Goal: Task Accomplishment & Management: Manage account settings

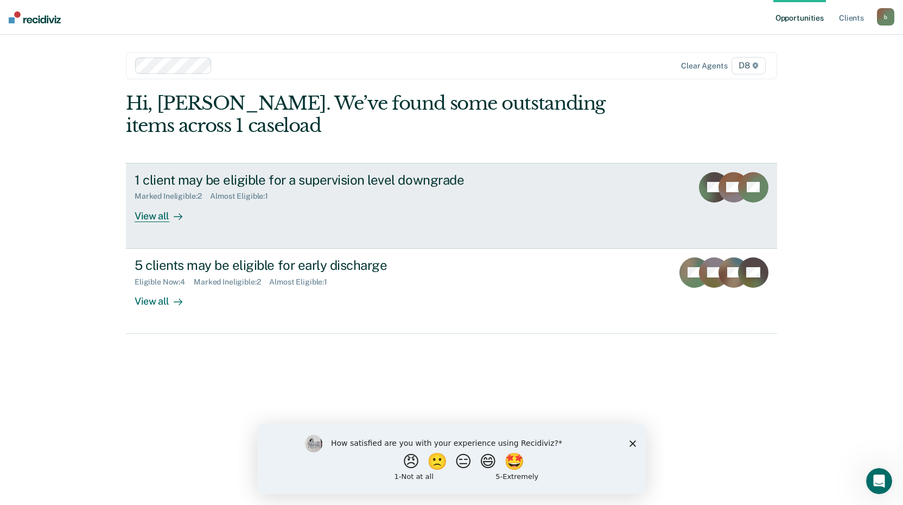
click at [160, 218] on div "View all" at bounding box center [165, 211] width 61 height 21
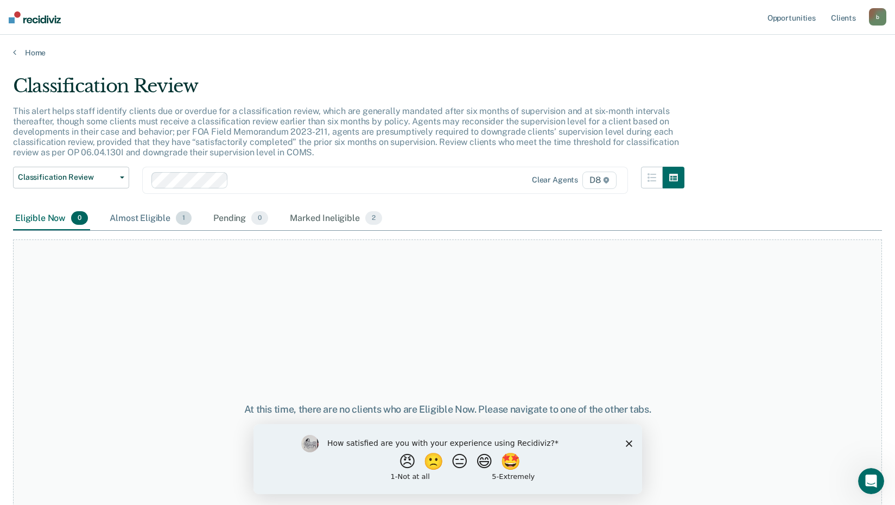
click at [156, 218] on div "Almost Eligible 1" at bounding box center [150, 219] width 86 height 24
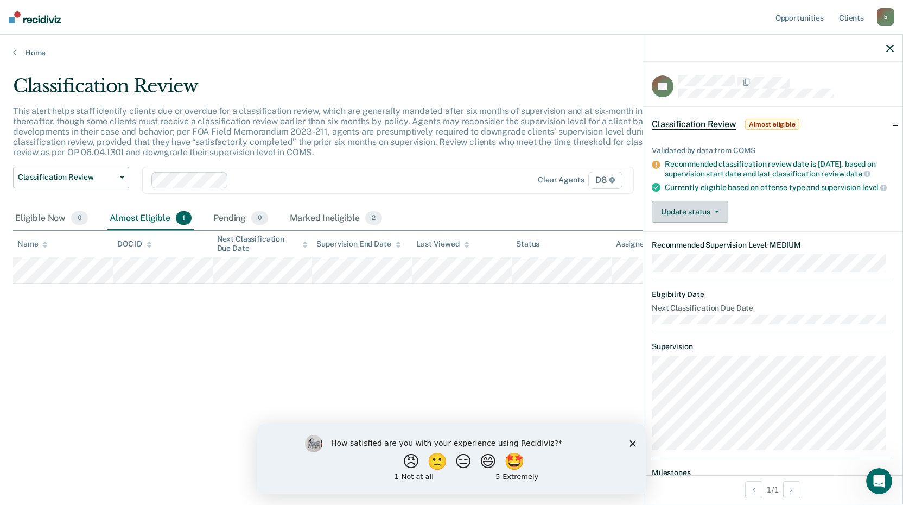
click at [695, 208] on div "Validated by data from COMS Recommended classification review date is [DATE], b…" at bounding box center [772, 180] width 259 height 103
click at [696, 216] on button "Update status" at bounding box center [690, 212] width 77 height 22
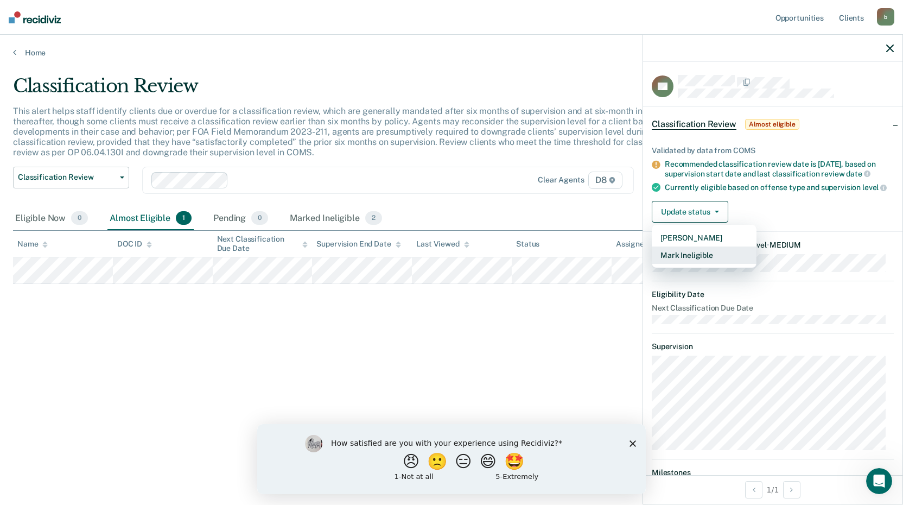
click at [677, 264] on button "Mark Ineligible" at bounding box center [704, 254] width 105 height 17
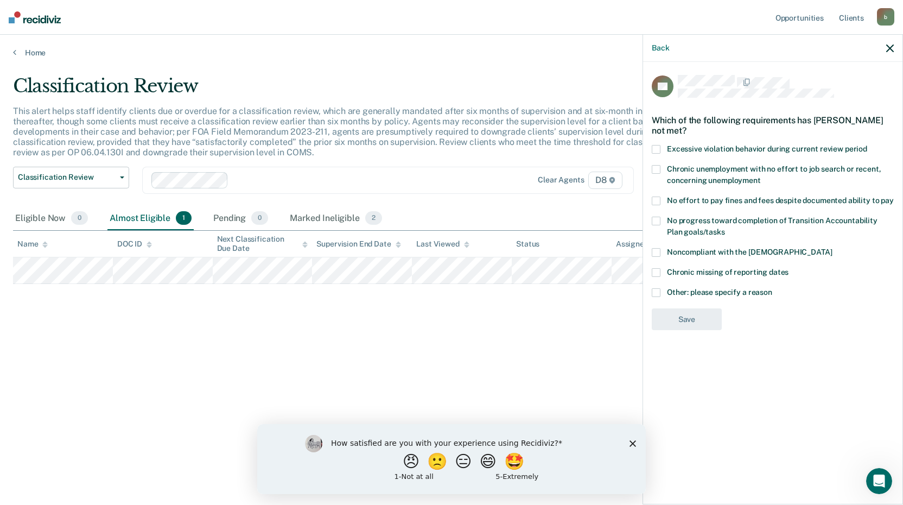
click at [658, 291] on label "Other: please specify a reason" at bounding box center [773, 293] width 242 height 11
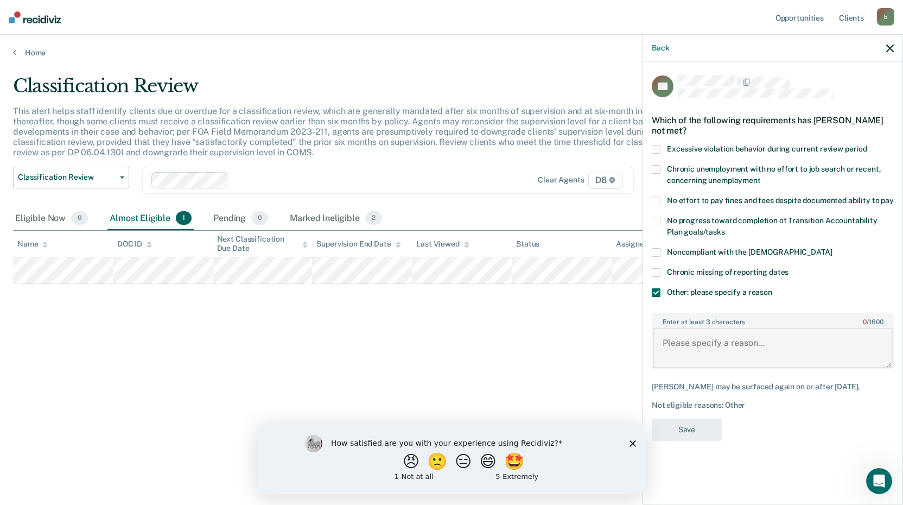
drag, startPoint x: 718, startPoint y: 348, endPoint x: 721, endPoint y: 342, distance: 6.3
click at [719, 346] on textarea "Enter at least 3 characters 0 / 1600" at bounding box center [773, 348] width 240 height 40
type textarea "Will review in 9/2025"
click at [715, 427] on button "Save" at bounding box center [687, 429] width 70 height 22
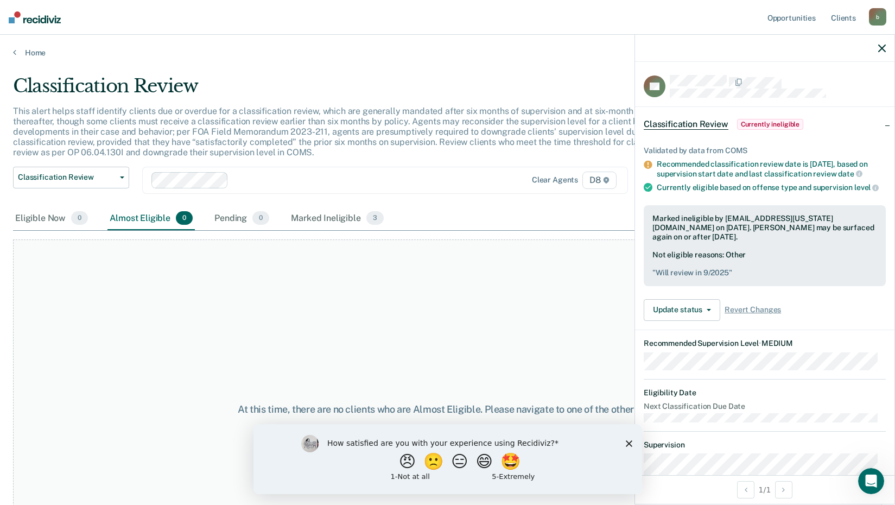
click at [881, 48] on icon "button" at bounding box center [882, 49] width 8 height 8
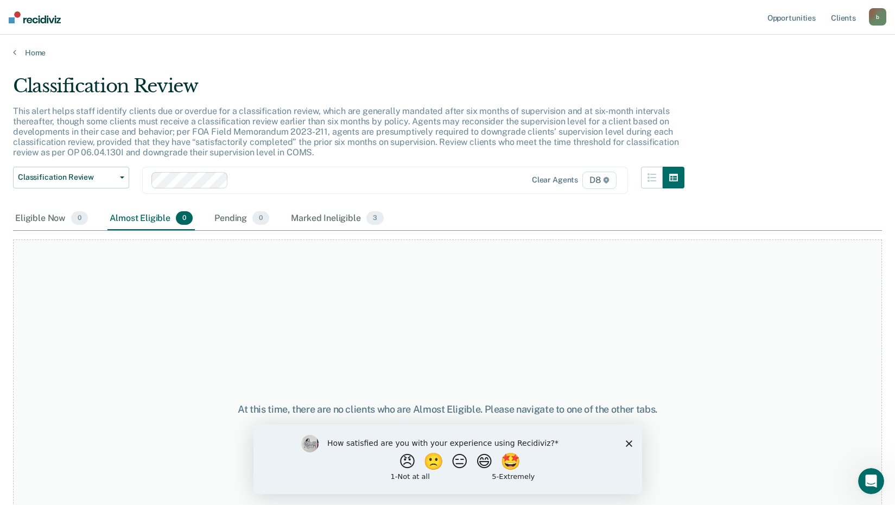
click at [36, 18] on img at bounding box center [35, 17] width 52 height 12
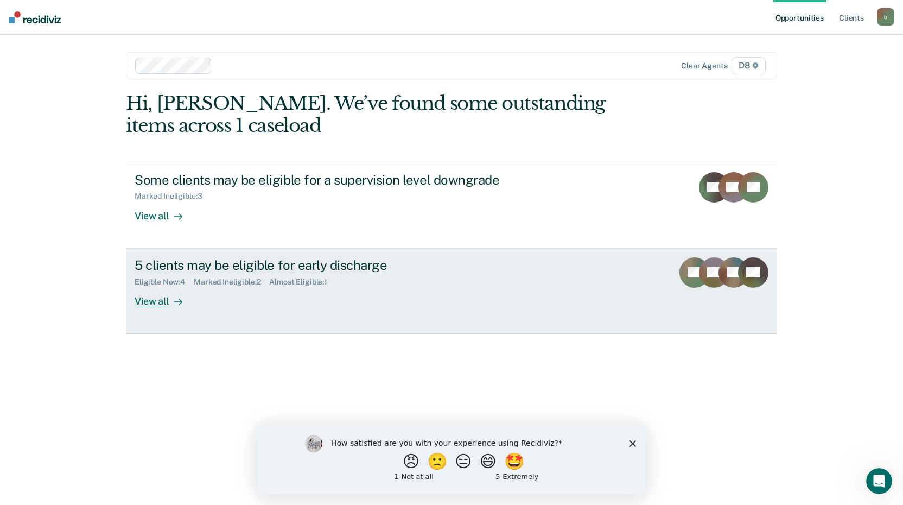
click at [160, 304] on div "View all" at bounding box center [165, 296] width 61 height 21
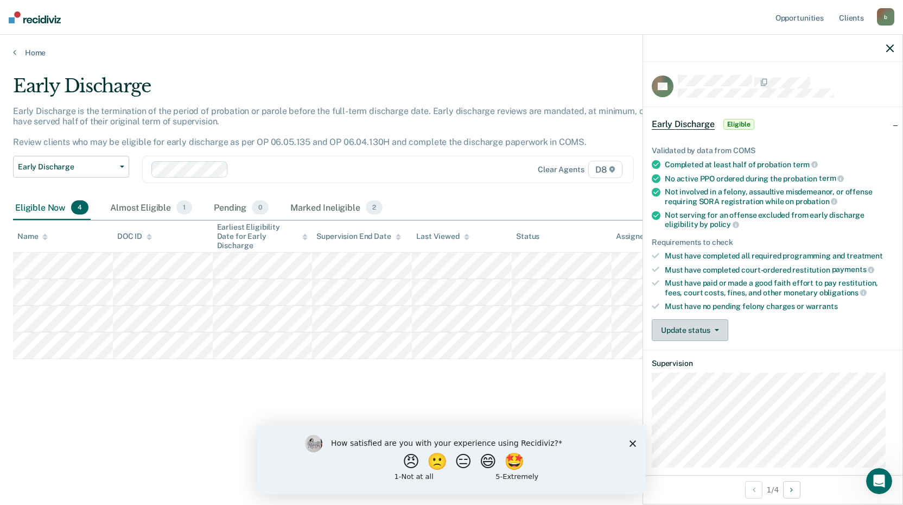
click at [705, 332] on button "Update status" at bounding box center [690, 330] width 77 height 22
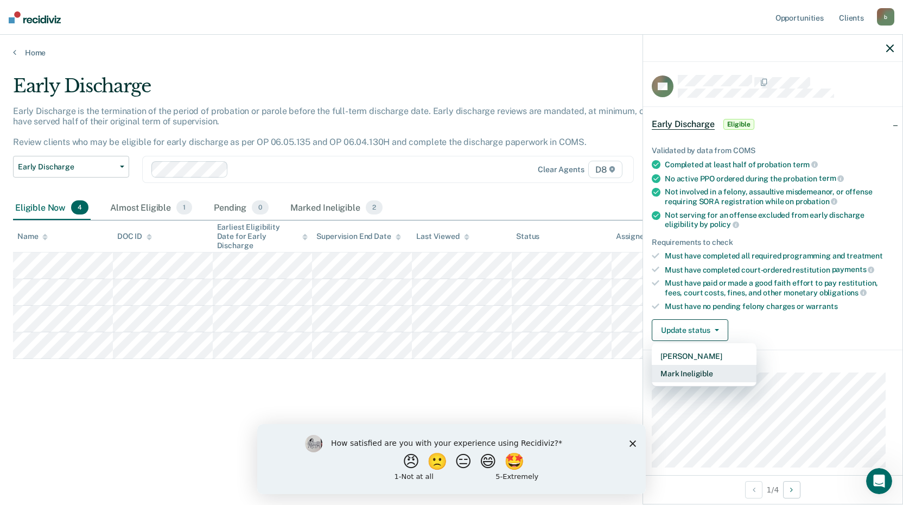
click at [699, 375] on button "Mark Ineligible" at bounding box center [704, 373] width 105 height 17
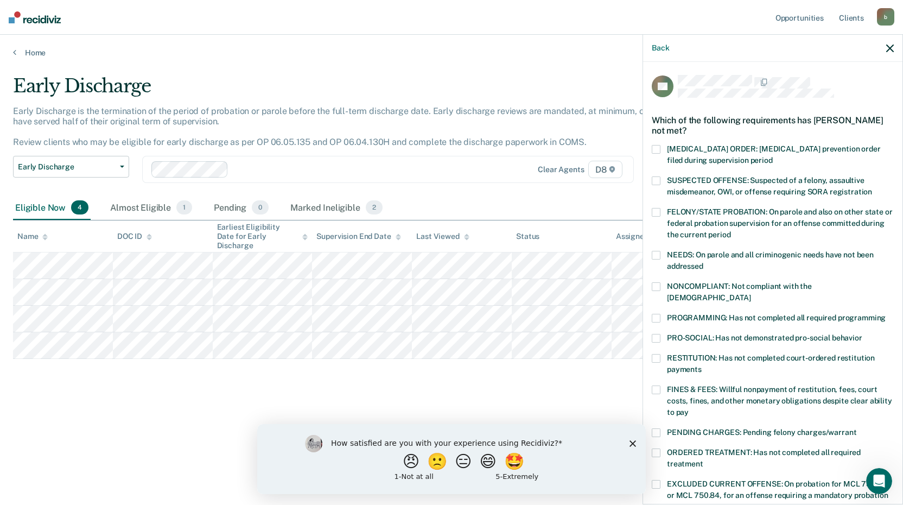
click at [655, 354] on span at bounding box center [656, 358] width 9 height 9
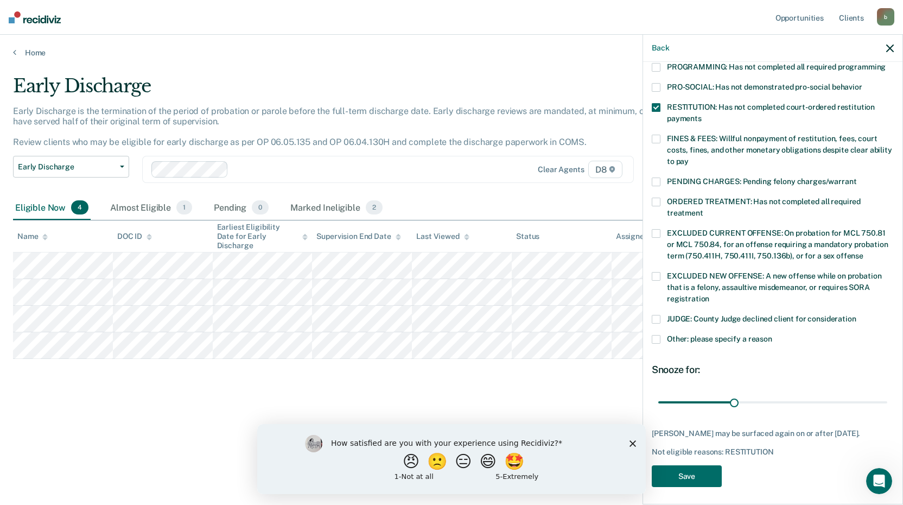
scroll to position [252, 0]
click at [706, 466] on button "Save" at bounding box center [687, 475] width 70 height 22
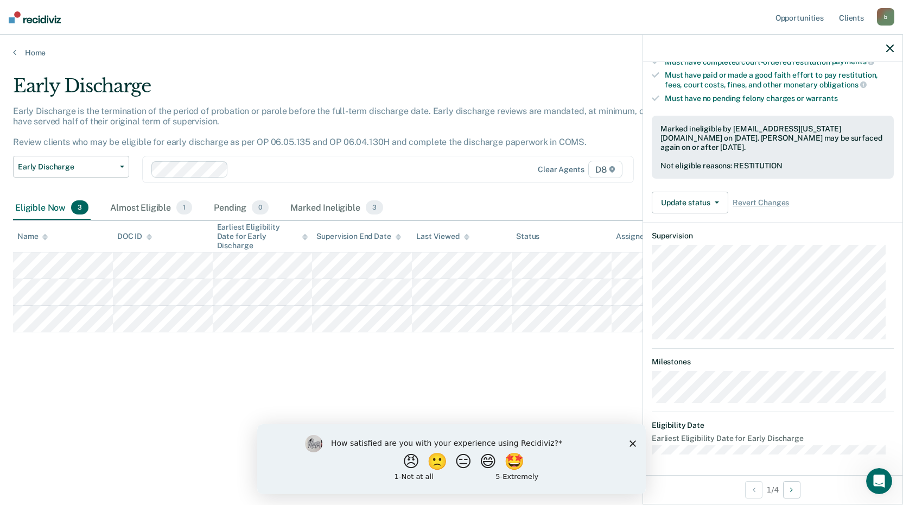
scroll to position [128, 0]
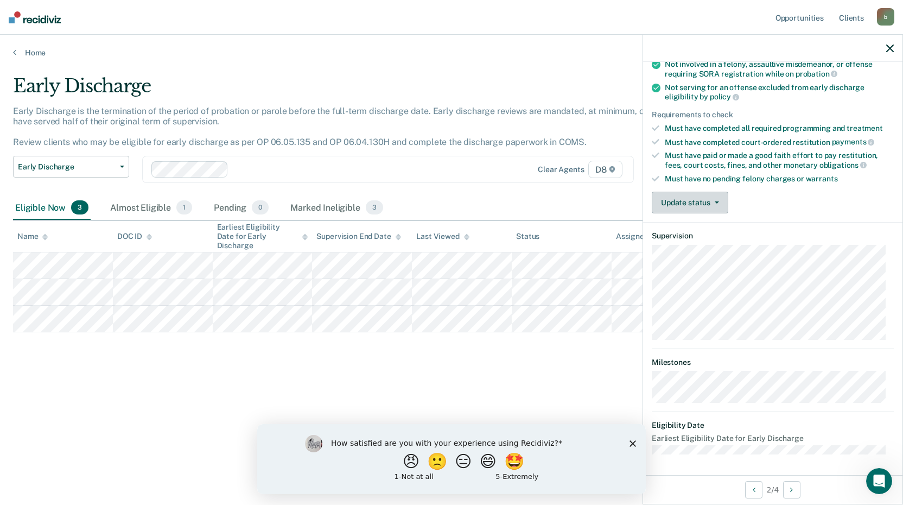
click at [684, 198] on button "Update status" at bounding box center [690, 203] width 77 height 22
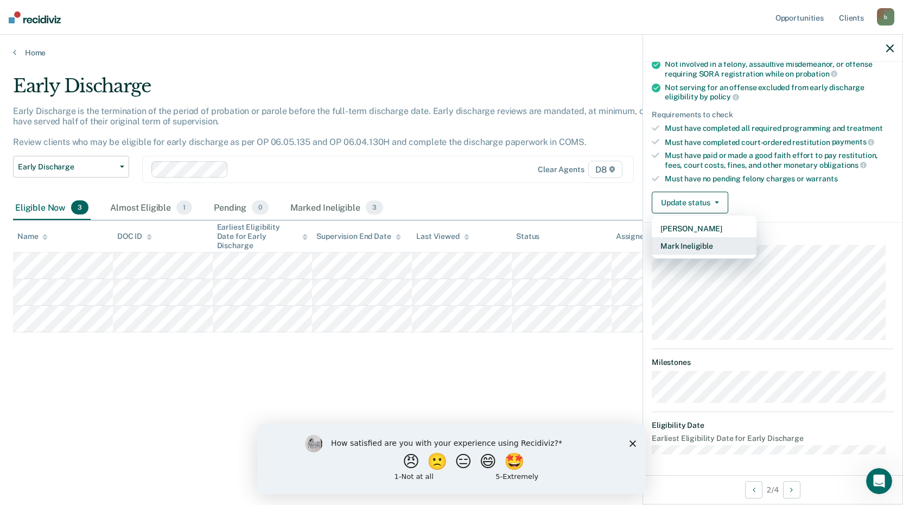
click at [699, 242] on button "Mark Ineligible" at bounding box center [704, 245] width 105 height 17
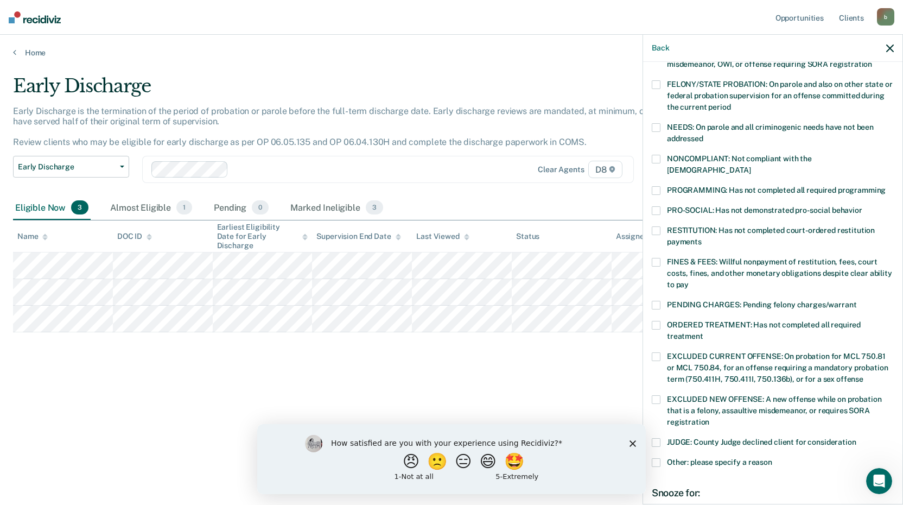
drag, startPoint x: 654, startPoint y: 218, endPoint x: 668, endPoint y: 237, distance: 23.8
click at [655, 226] on span at bounding box center [656, 230] width 9 height 9
drag, startPoint x: 890, startPoint y: 47, endPoint x: 888, endPoint y: 60, distance: 13.2
click at [890, 48] on icon "button" at bounding box center [890, 49] width 8 height 8
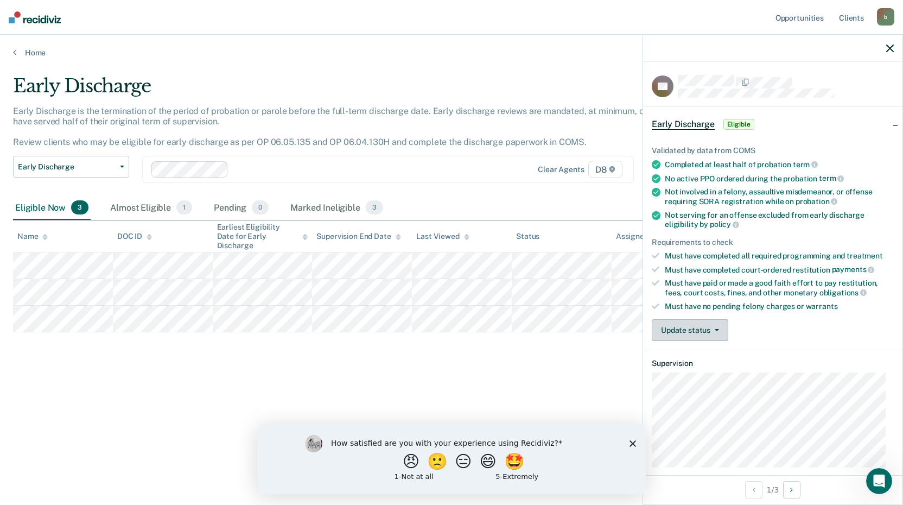
click at [694, 331] on button "Update status" at bounding box center [690, 330] width 77 height 22
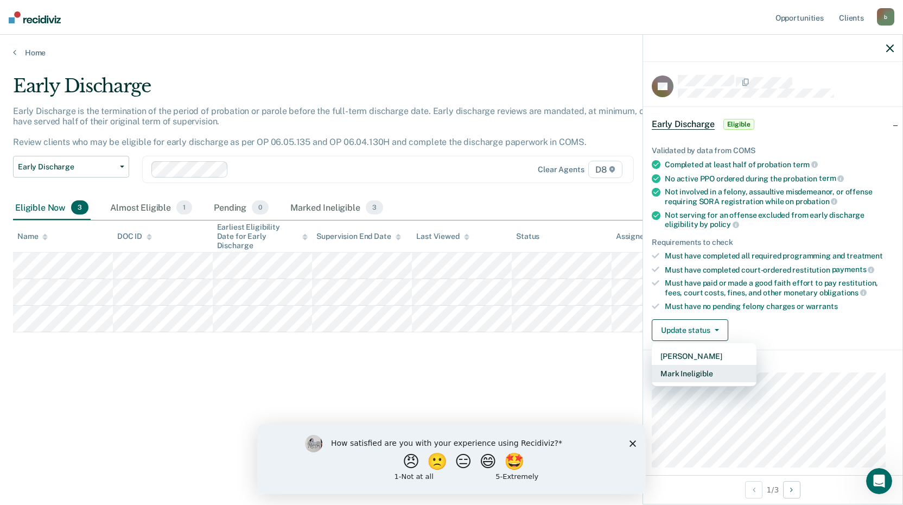
click at [705, 369] on button "Mark Ineligible" at bounding box center [704, 373] width 105 height 17
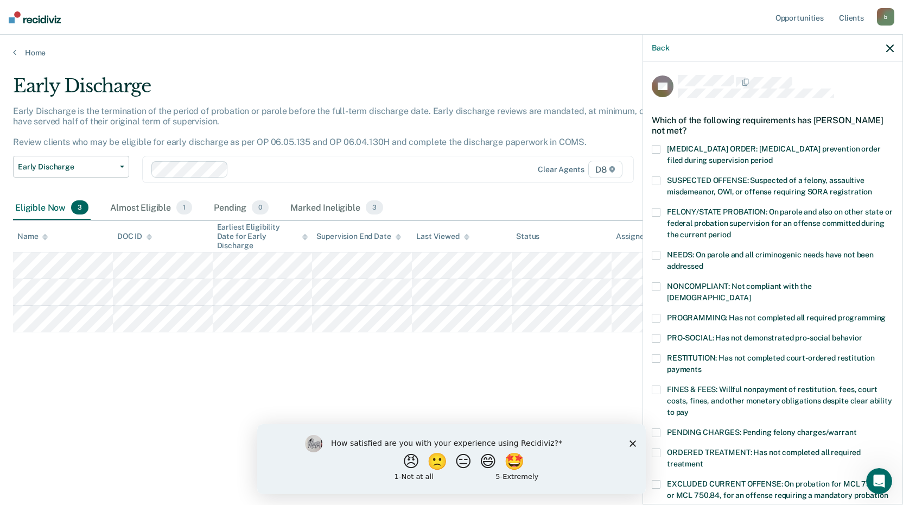
click at [653, 354] on span at bounding box center [656, 358] width 9 height 9
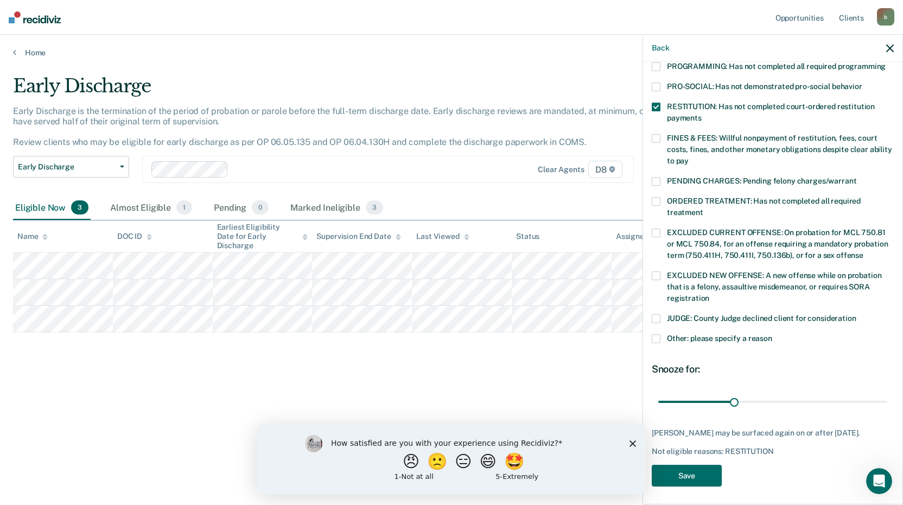
scroll to position [252, 0]
click at [693, 467] on button "Save" at bounding box center [687, 475] width 70 height 22
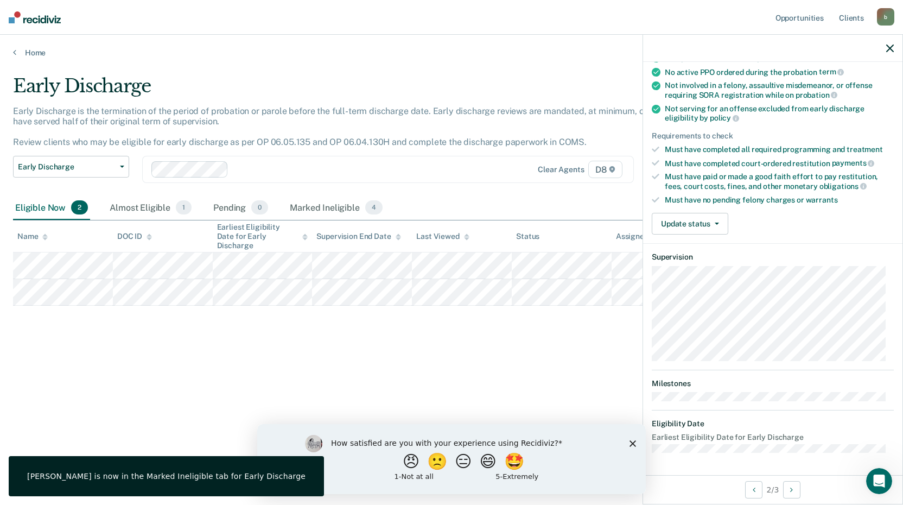
scroll to position [105, 0]
click at [686, 227] on button "Update status" at bounding box center [690, 225] width 77 height 22
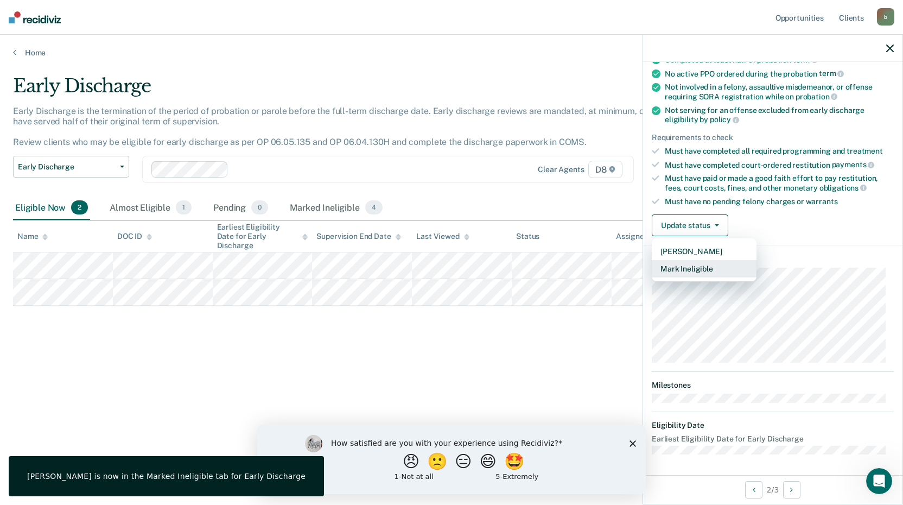
click at [700, 274] on button "Mark Ineligible" at bounding box center [704, 268] width 105 height 17
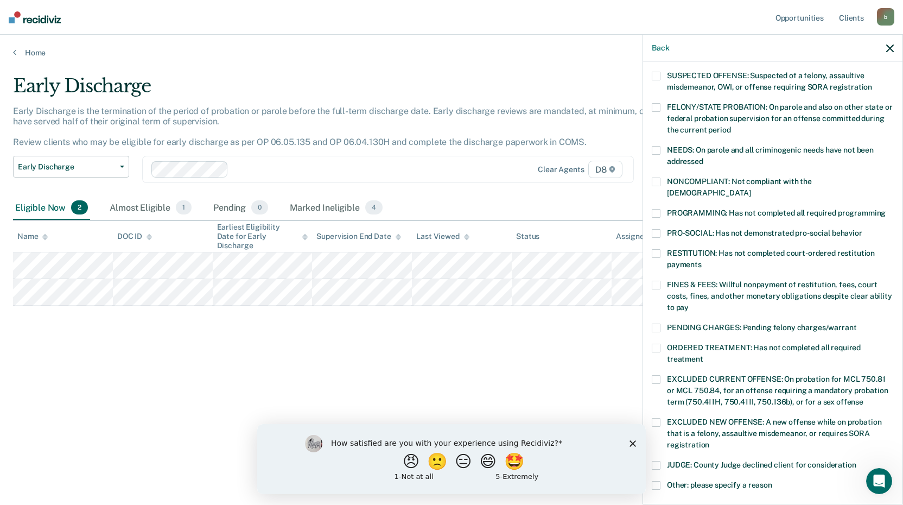
click at [659, 209] on span at bounding box center [656, 213] width 9 height 9
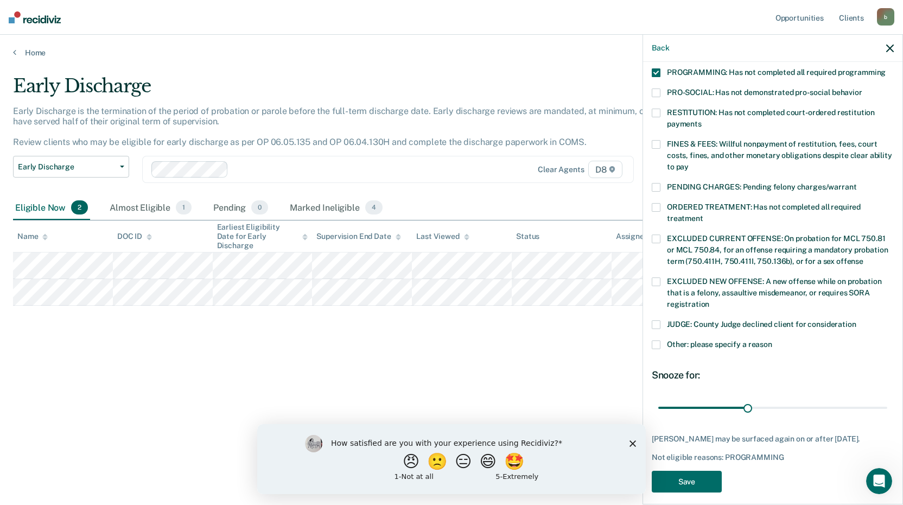
scroll to position [252, 0]
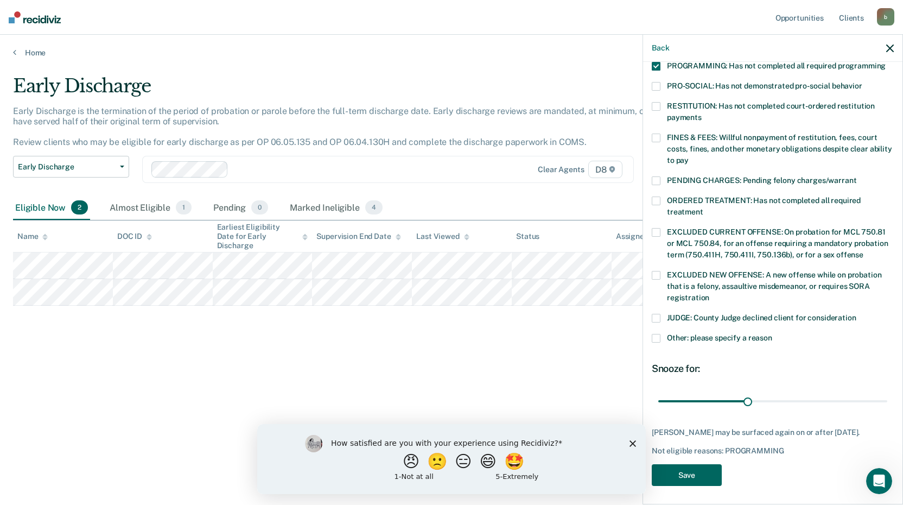
click at [682, 478] on button "Save" at bounding box center [687, 475] width 70 height 22
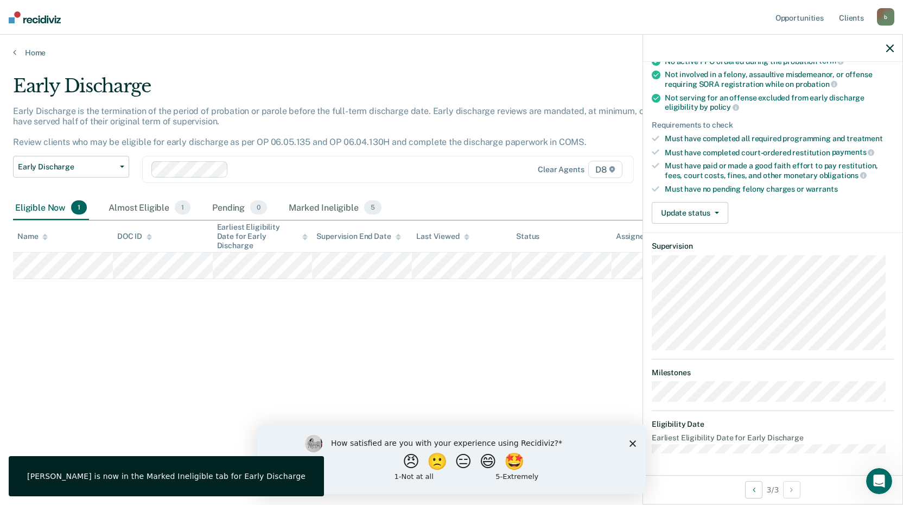
scroll to position [116, 0]
click at [699, 208] on button "Update status" at bounding box center [690, 214] width 77 height 22
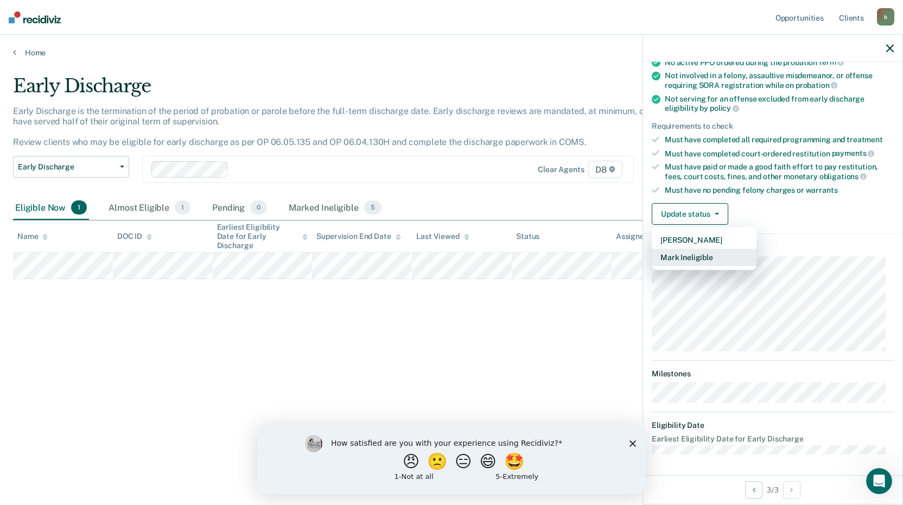
click at [708, 256] on button "Mark Ineligible" at bounding box center [704, 257] width 105 height 17
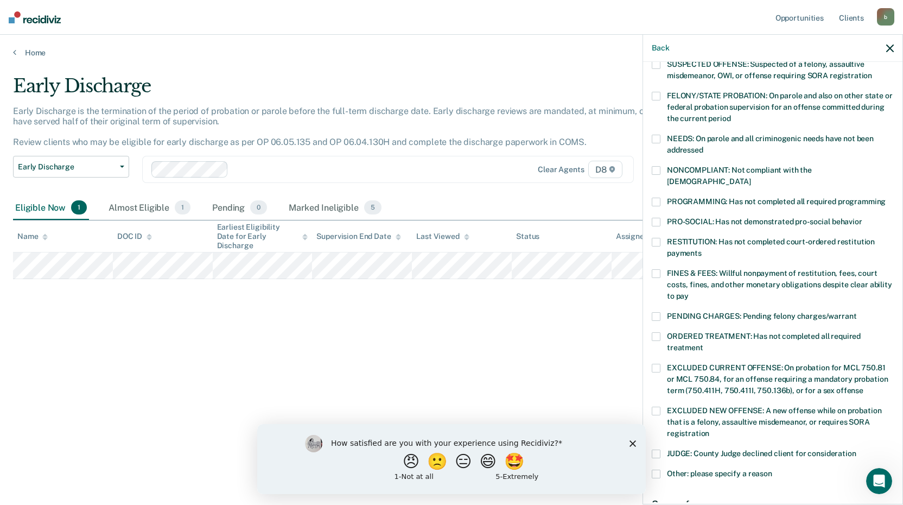
click at [658, 269] on span at bounding box center [656, 273] width 9 height 9
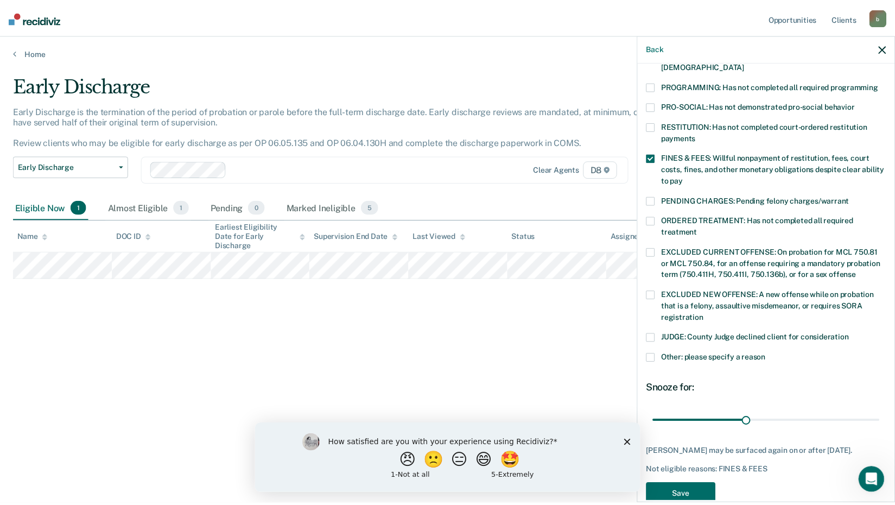
scroll to position [252, 0]
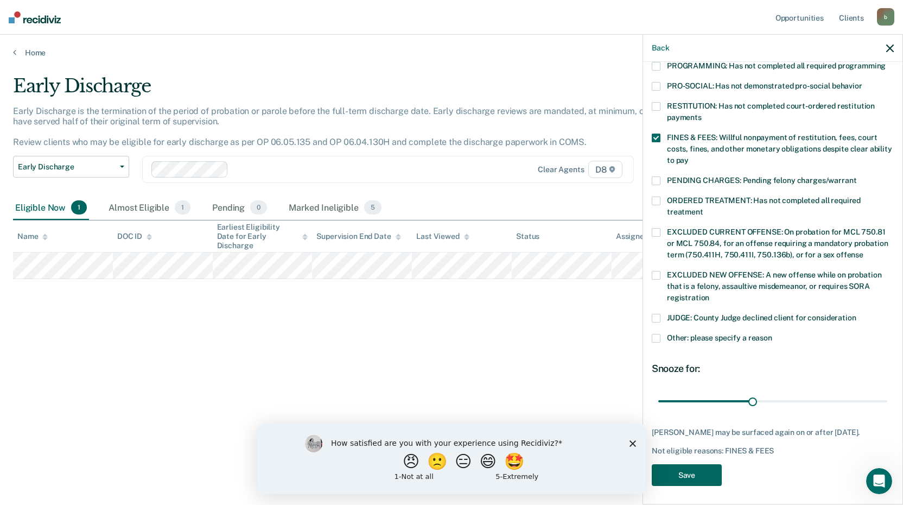
click at [691, 469] on button "Save" at bounding box center [687, 475] width 70 height 22
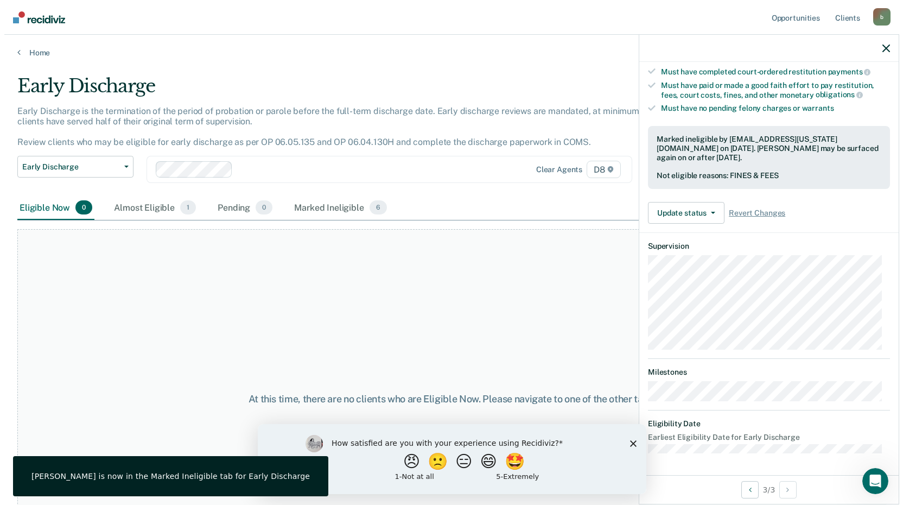
scroll to position [196, 0]
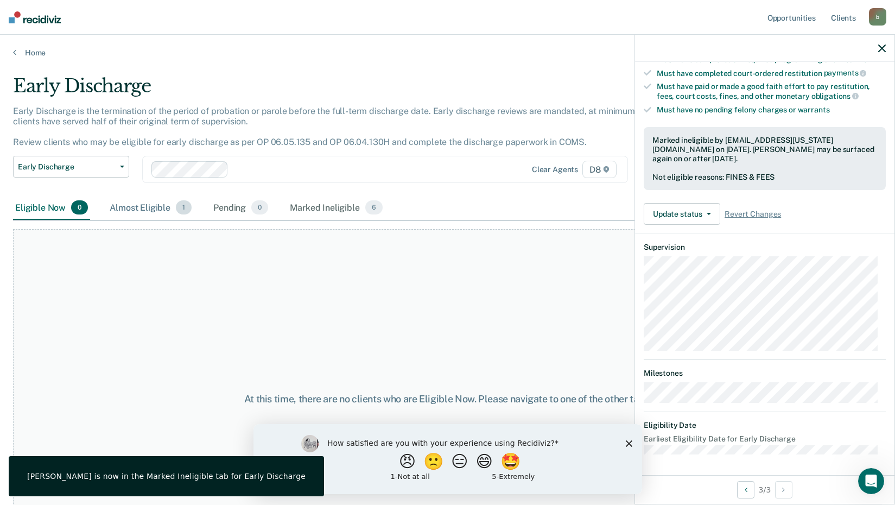
click at [141, 207] on div "Almost Eligible 1" at bounding box center [150, 208] width 86 height 24
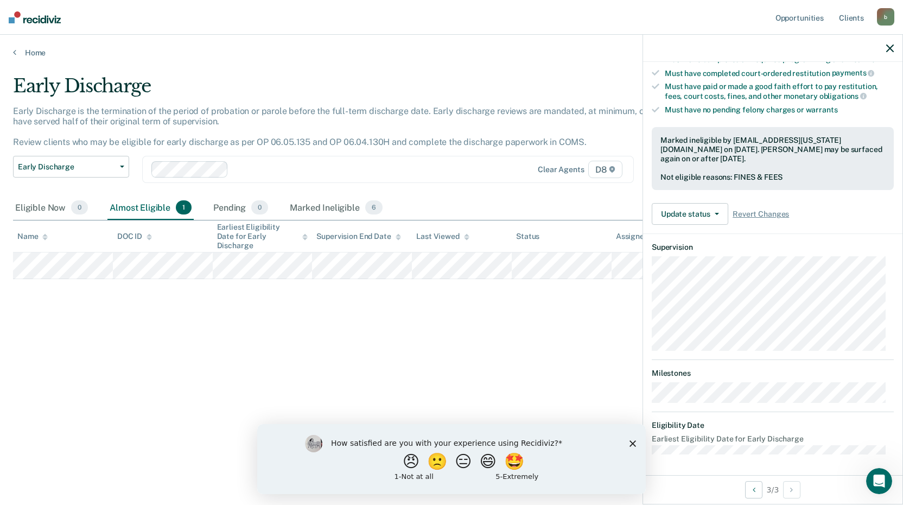
scroll to position [116, 0]
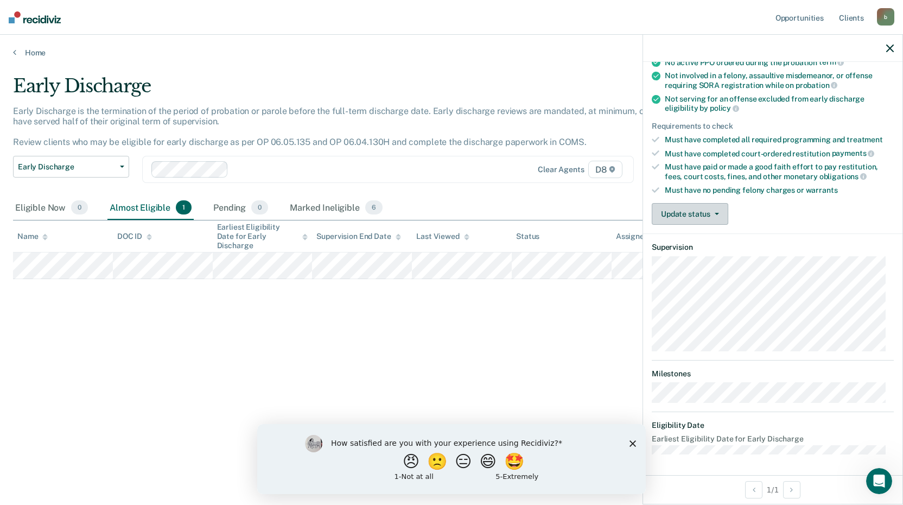
drag, startPoint x: 694, startPoint y: 213, endPoint x: 697, endPoint y: 219, distance: 6.6
click at [694, 215] on button "Update status" at bounding box center [690, 214] width 77 height 22
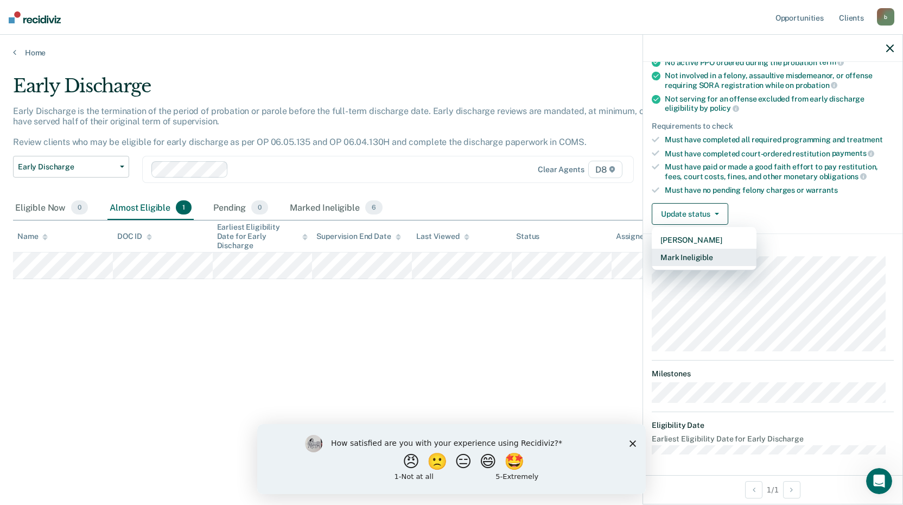
click at [695, 254] on button "Mark Ineligible" at bounding box center [704, 257] width 105 height 17
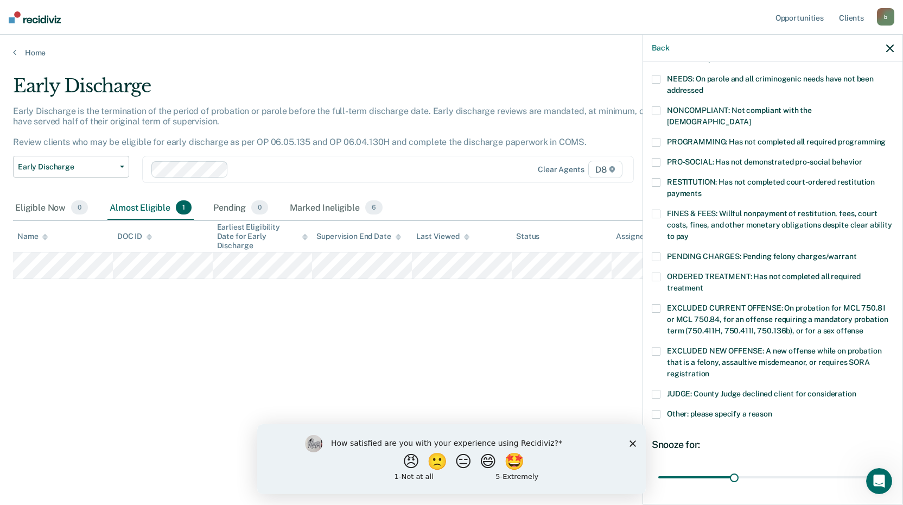
scroll to position [243, 0]
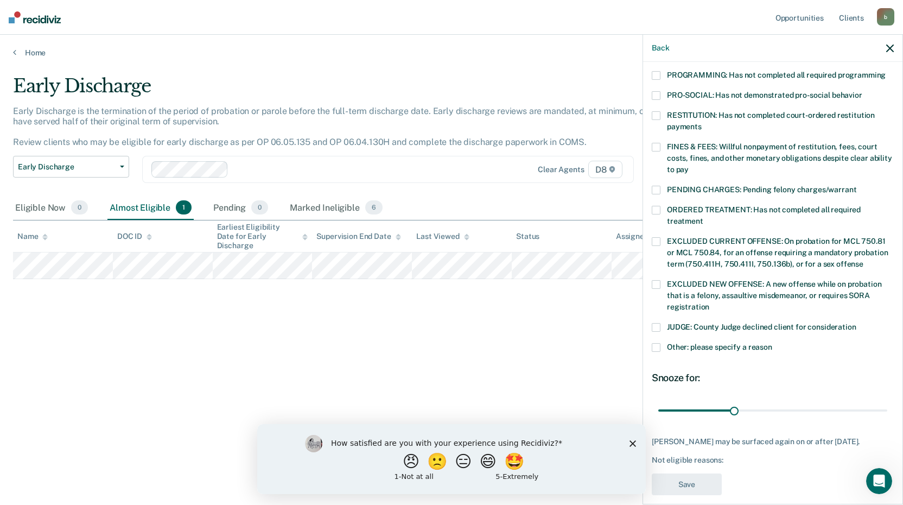
click at [651, 331] on div "VR Which of the following requirements has [PERSON_NAME] not met? [MEDICAL_DATA…" at bounding box center [772, 282] width 259 height 440
drag, startPoint x: 658, startPoint y: 331, endPoint x: 669, endPoint y: 350, distance: 22.2
click at [659, 343] on span at bounding box center [656, 347] width 9 height 9
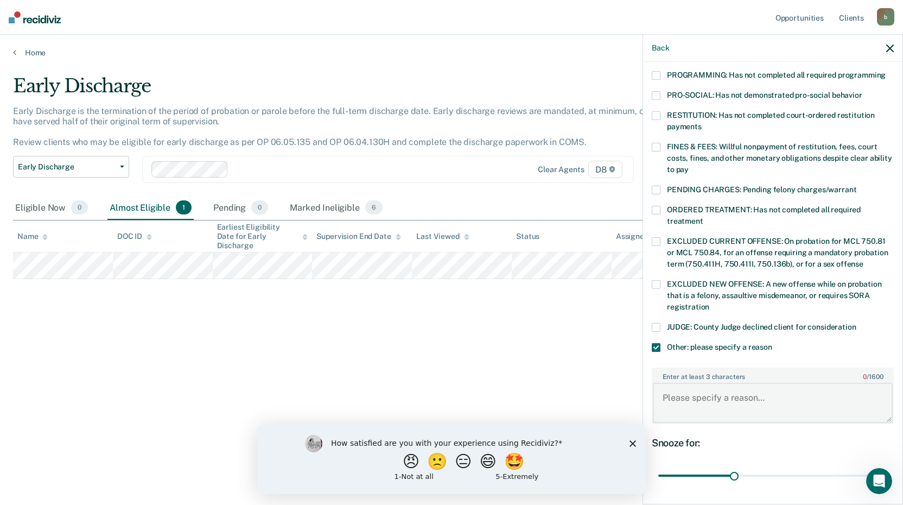
click at [707, 405] on textarea "Enter at least 3 characters 0 / 1600" at bounding box center [773, 403] width 240 height 40
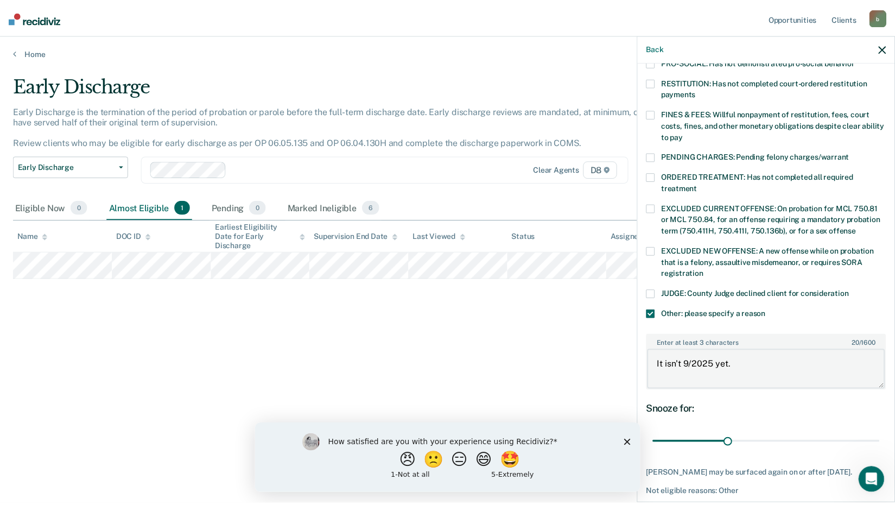
scroll to position [308, 0]
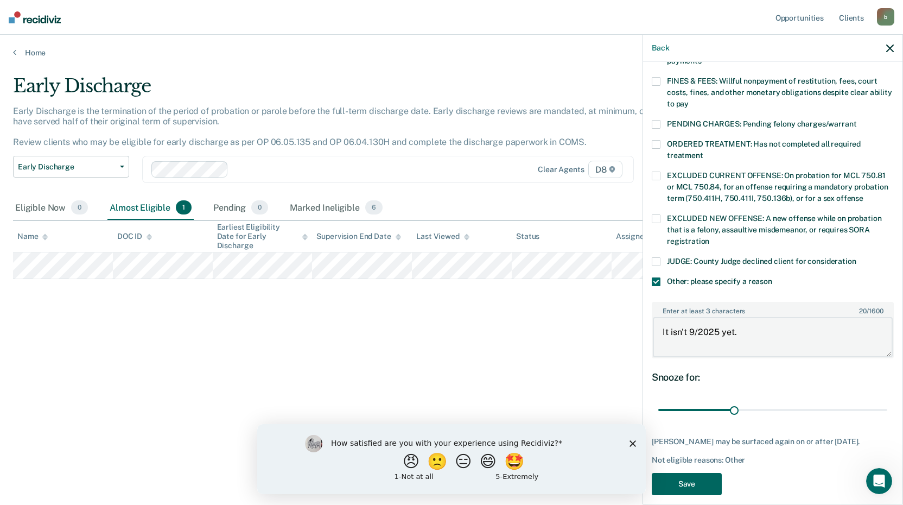
type textarea "It isn't 9/2025 yet."
click at [704, 473] on button "Save" at bounding box center [687, 484] width 70 height 22
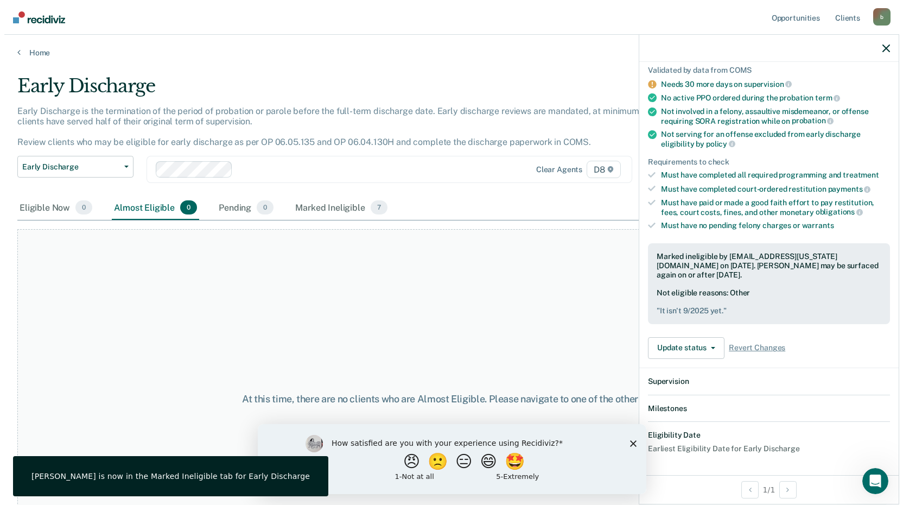
scroll to position [214, 0]
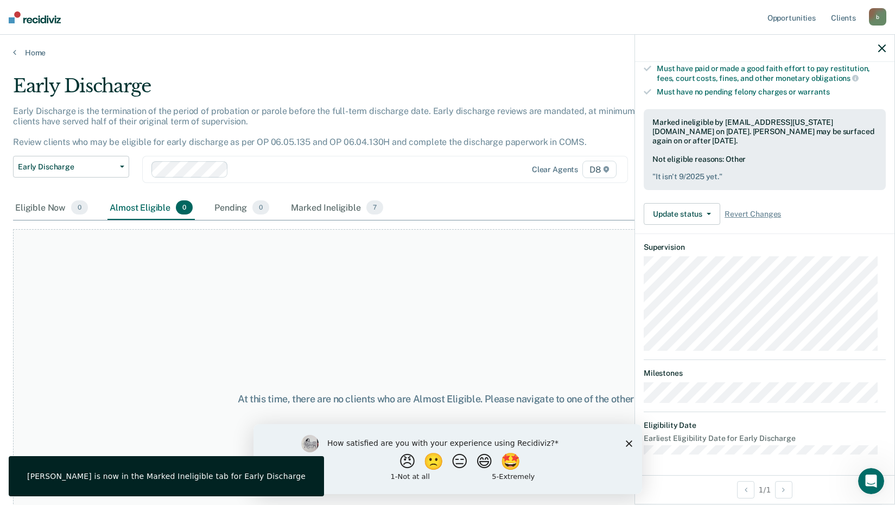
click at [885, 50] on icon "button" at bounding box center [882, 49] width 8 height 8
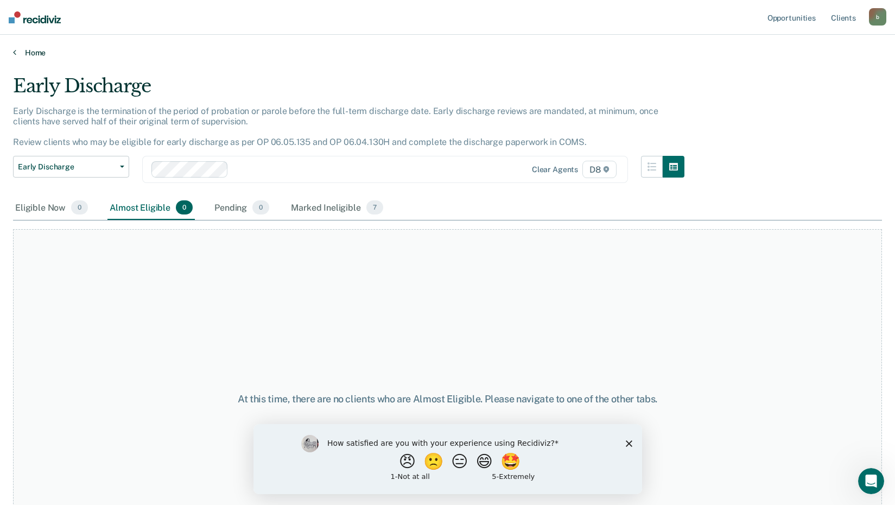
click at [31, 52] on link "Home" at bounding box center [447, 53] width 869 height 10
